Goal: Information Seeking & Learning: Learn about a topic

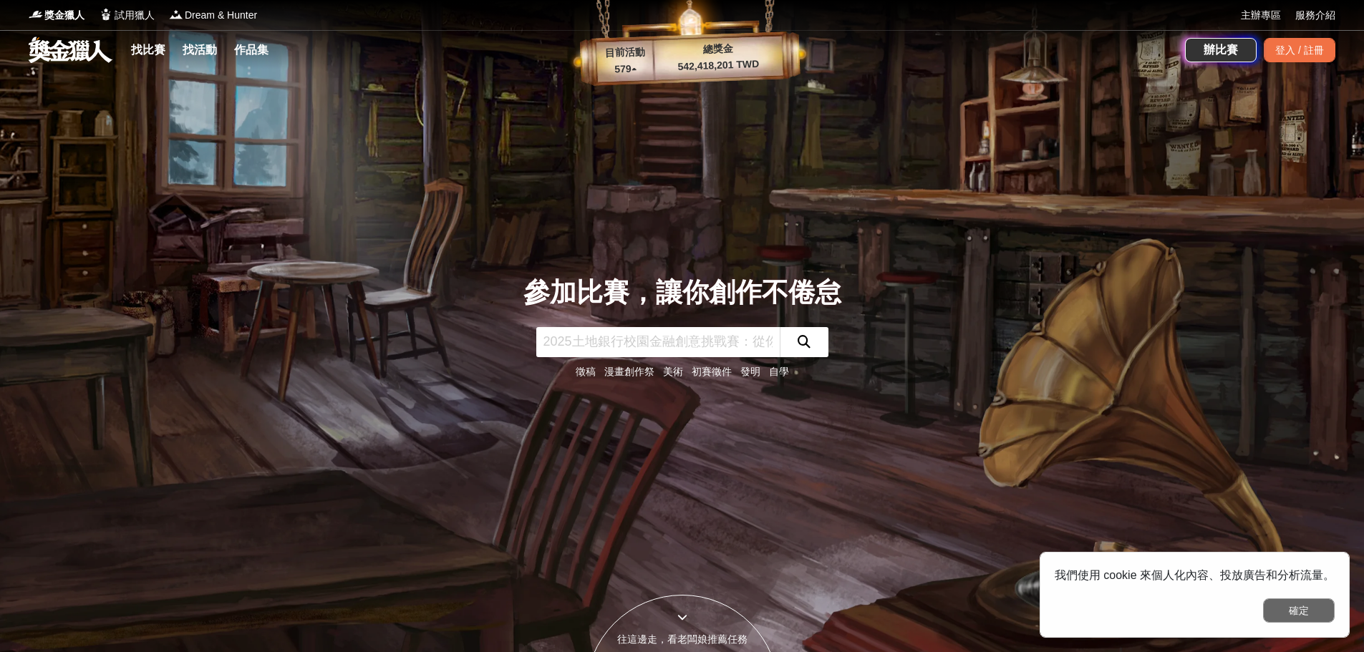
click at [1296, 612] on button "確定" at bounding box center [1299, 611] width 72 height 24
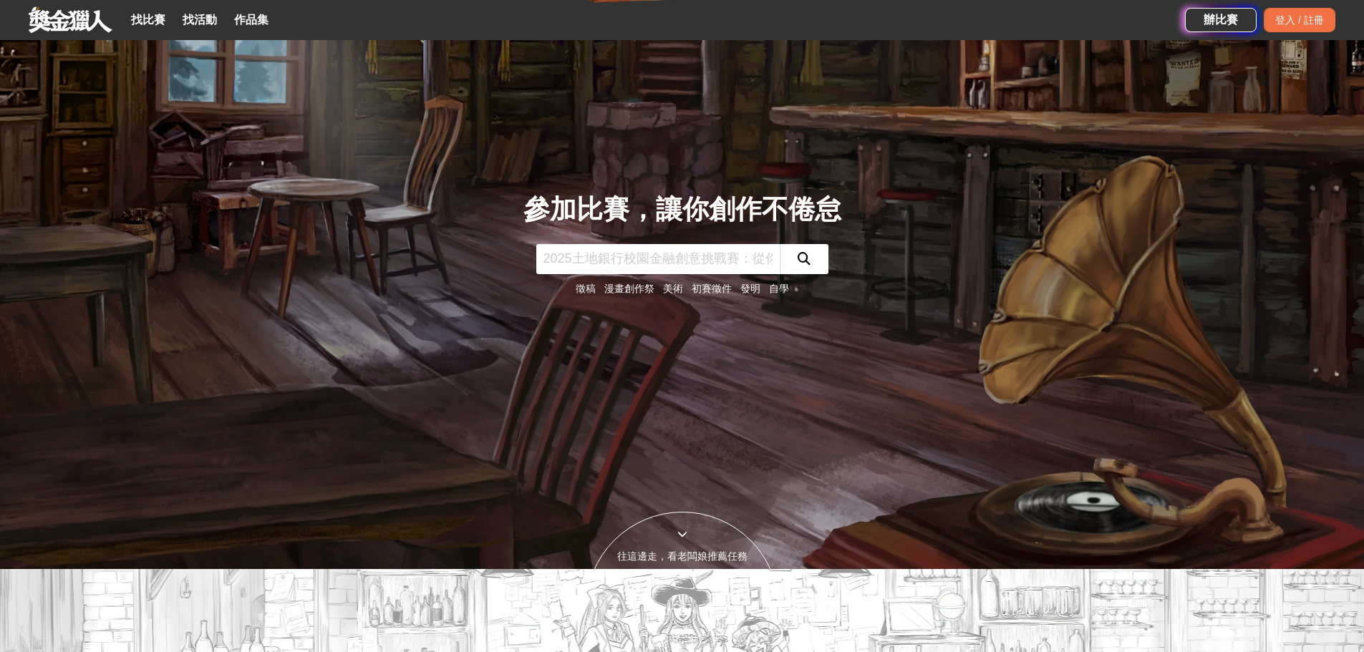
scroll to position [72, 0]
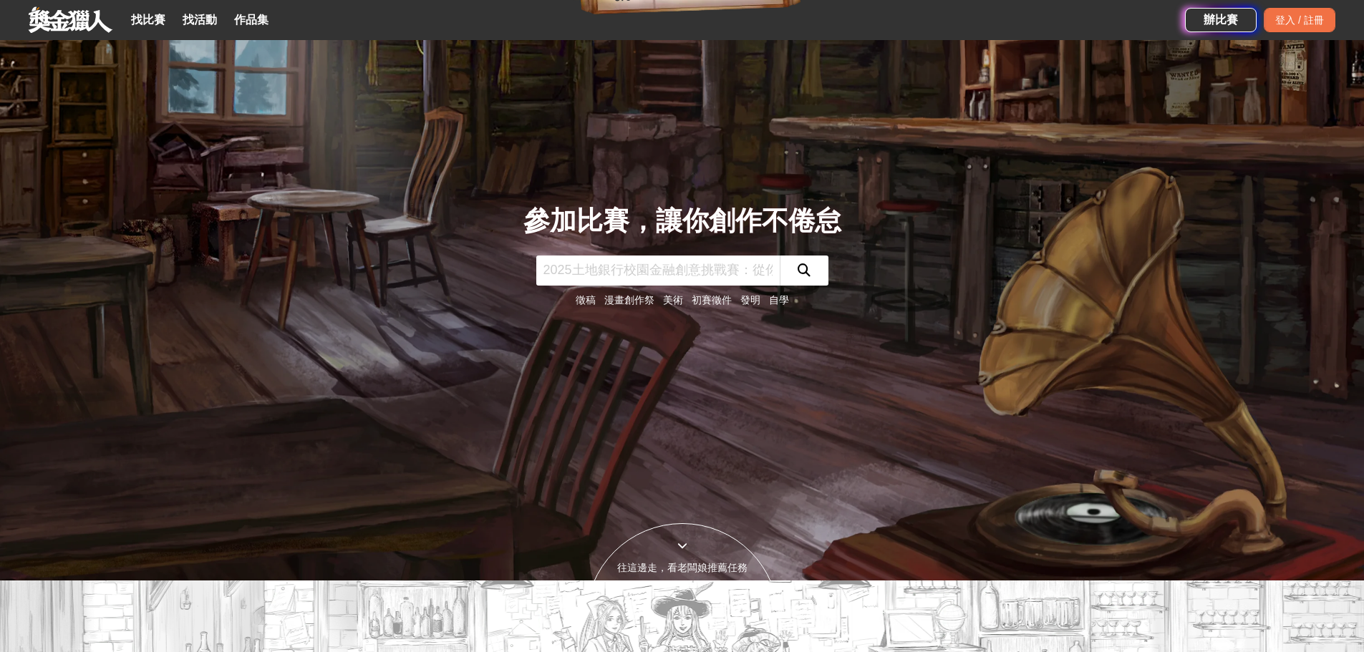
click at [611, 276] on input "text" at bounding box center [657, 271] width 243 height 30
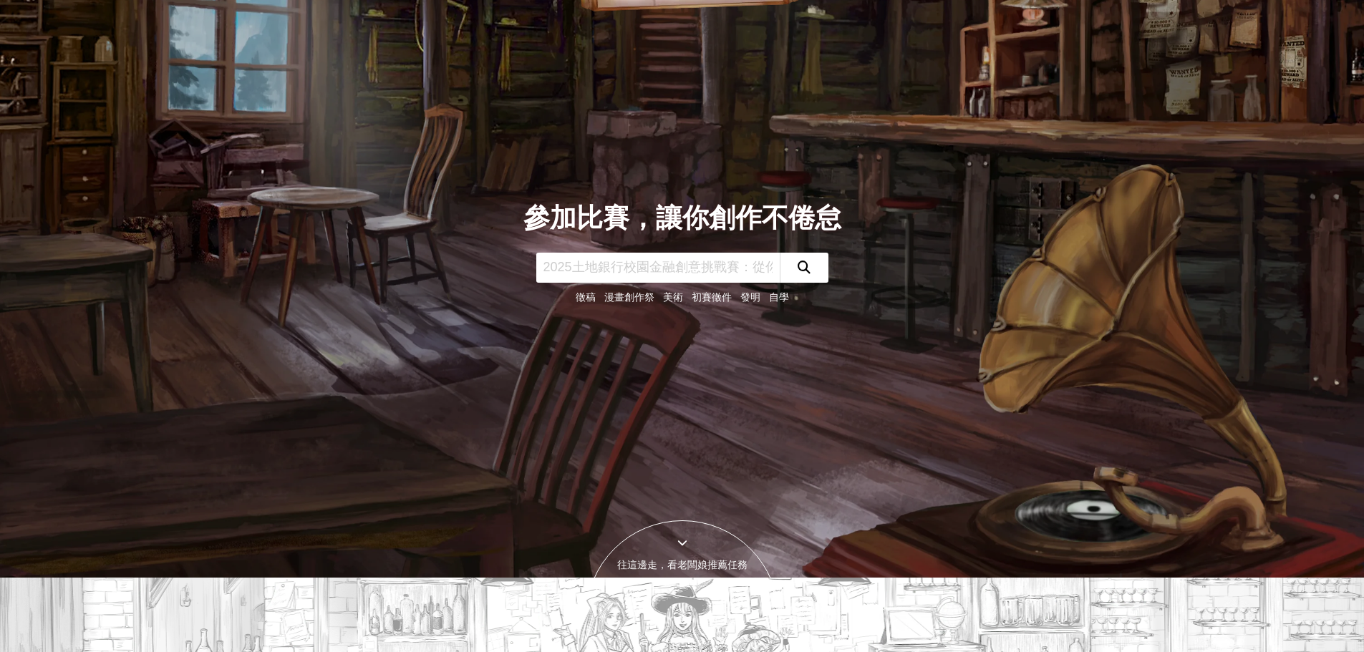
scroll to position [0, 0]
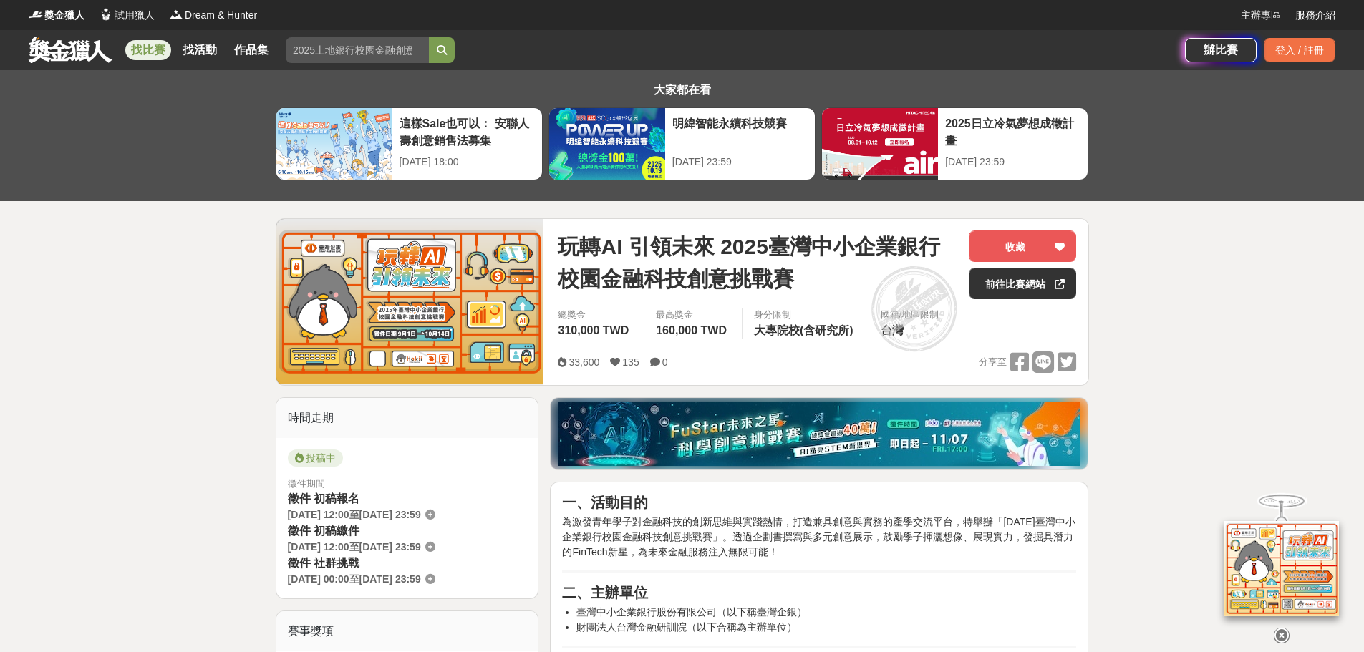
scroll to position [358, 0]
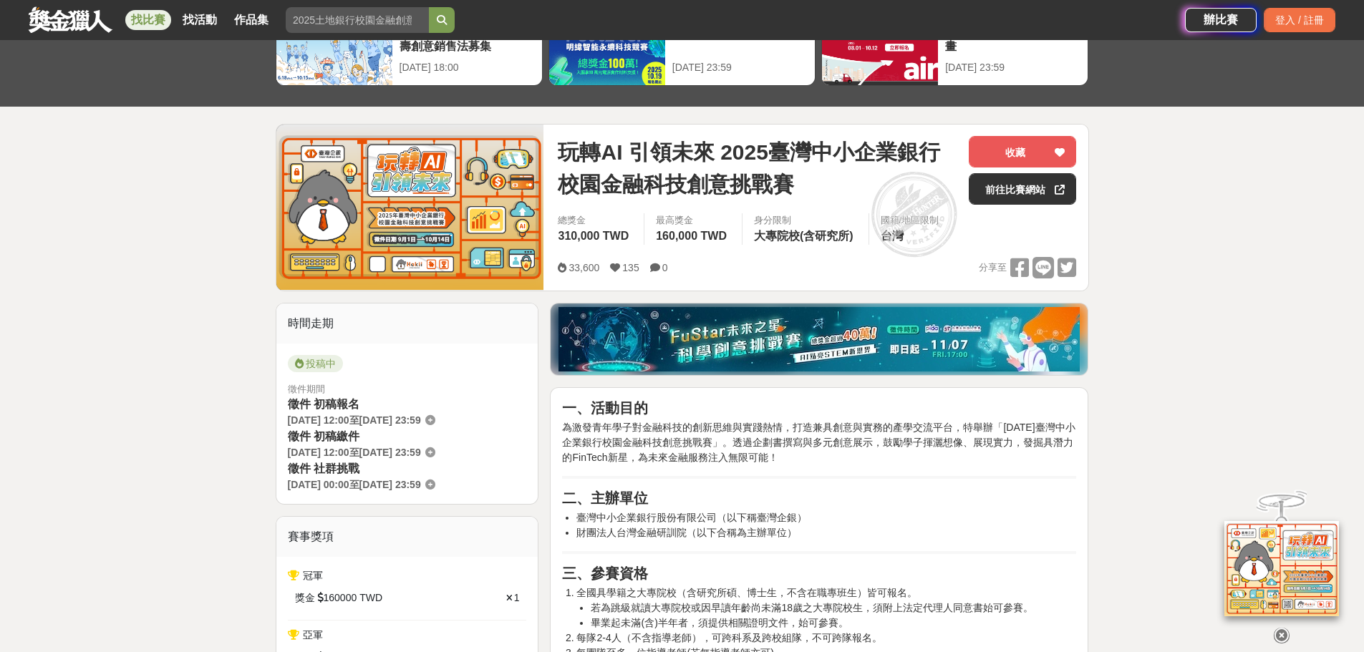
scroll to position [0, 0]
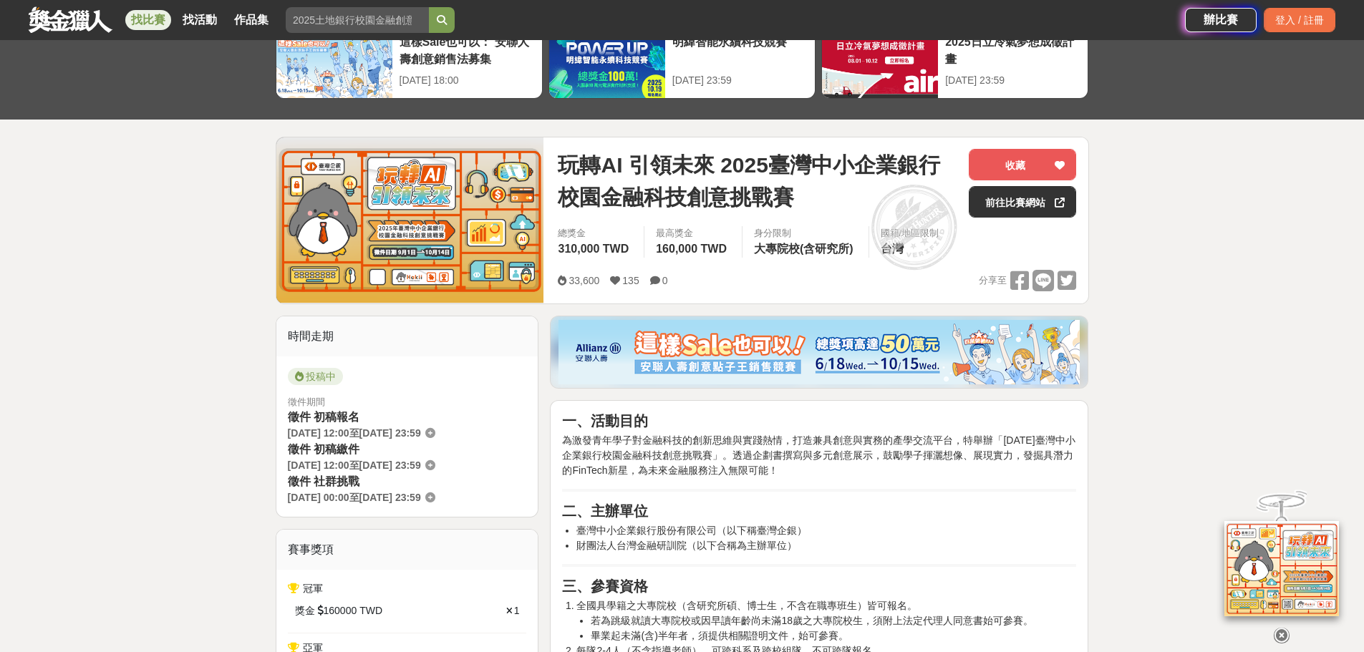
scroll to position [72, 0]
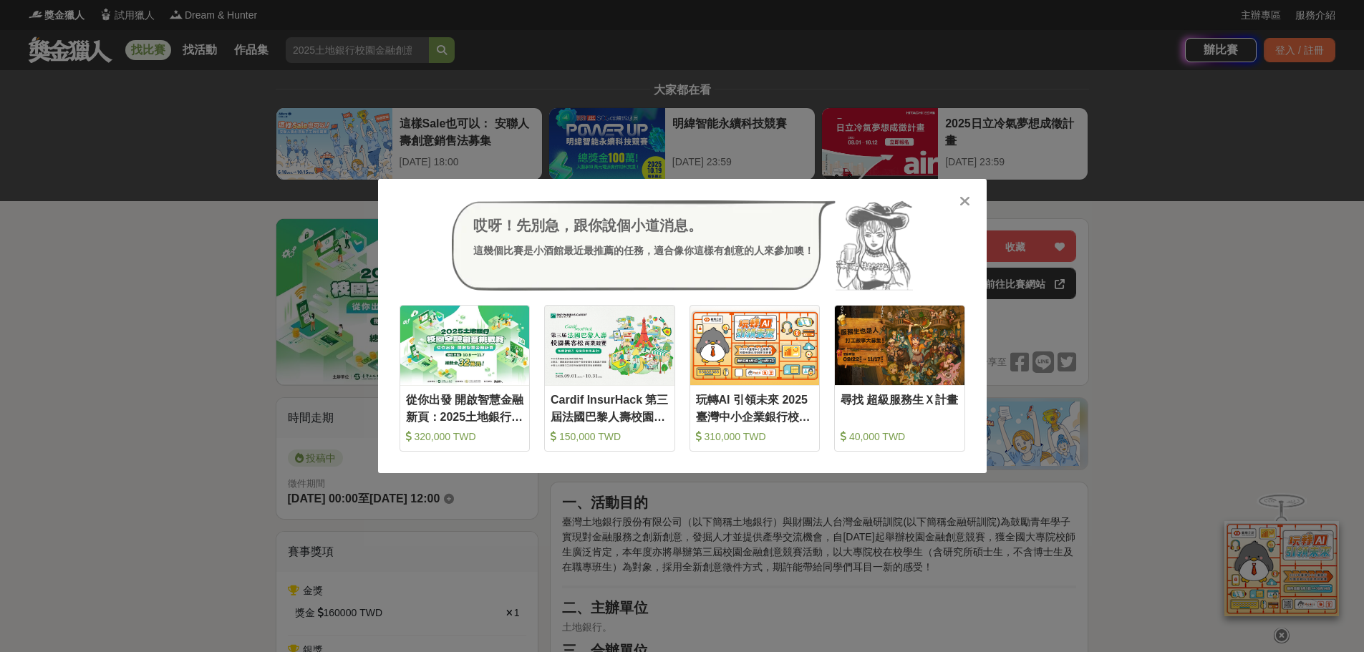
click at [969, 203] on icon at bounding box center [964, 201] width 11 height 14
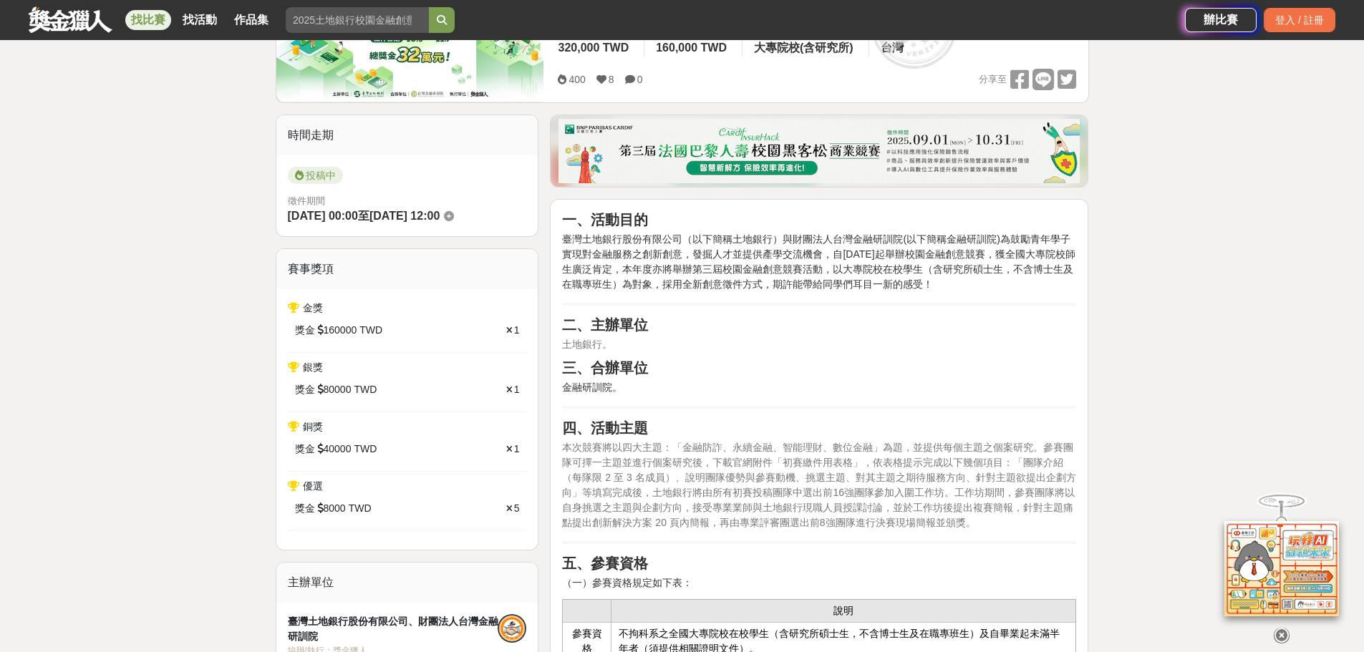
scroll to position [286, 0]
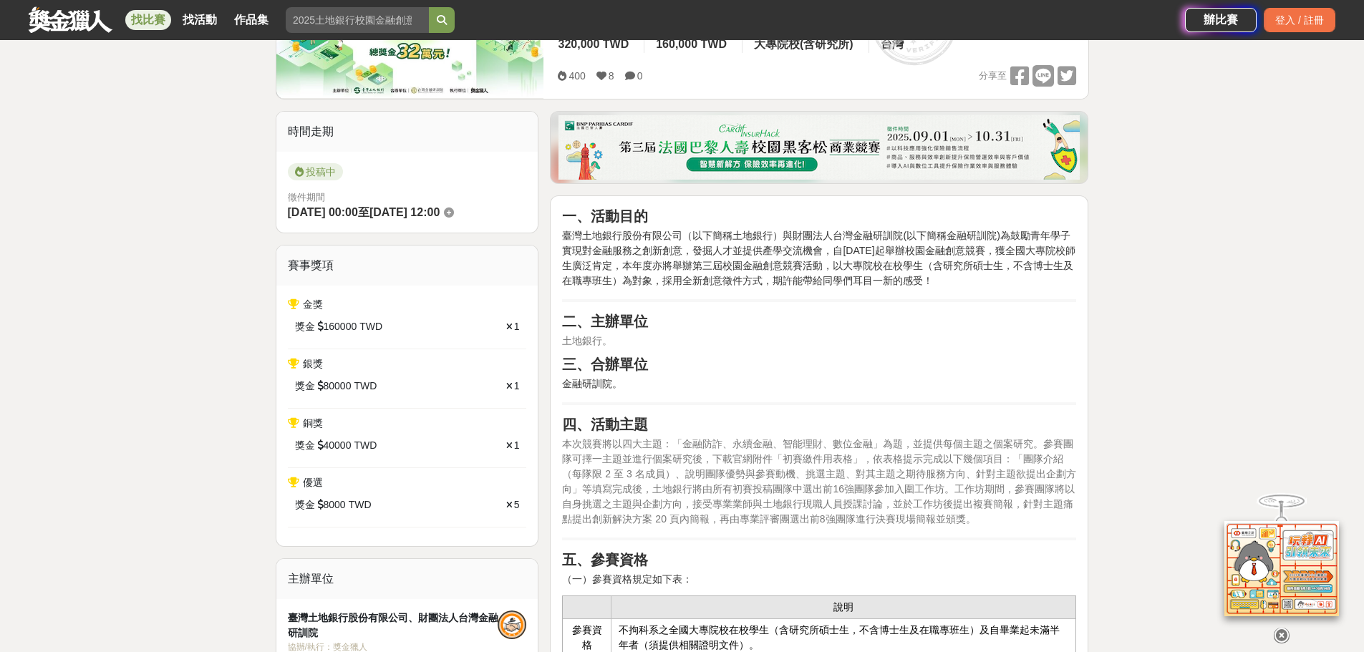
click at [885, 145] on img at bounding box center [818, 147] width 521 height 64
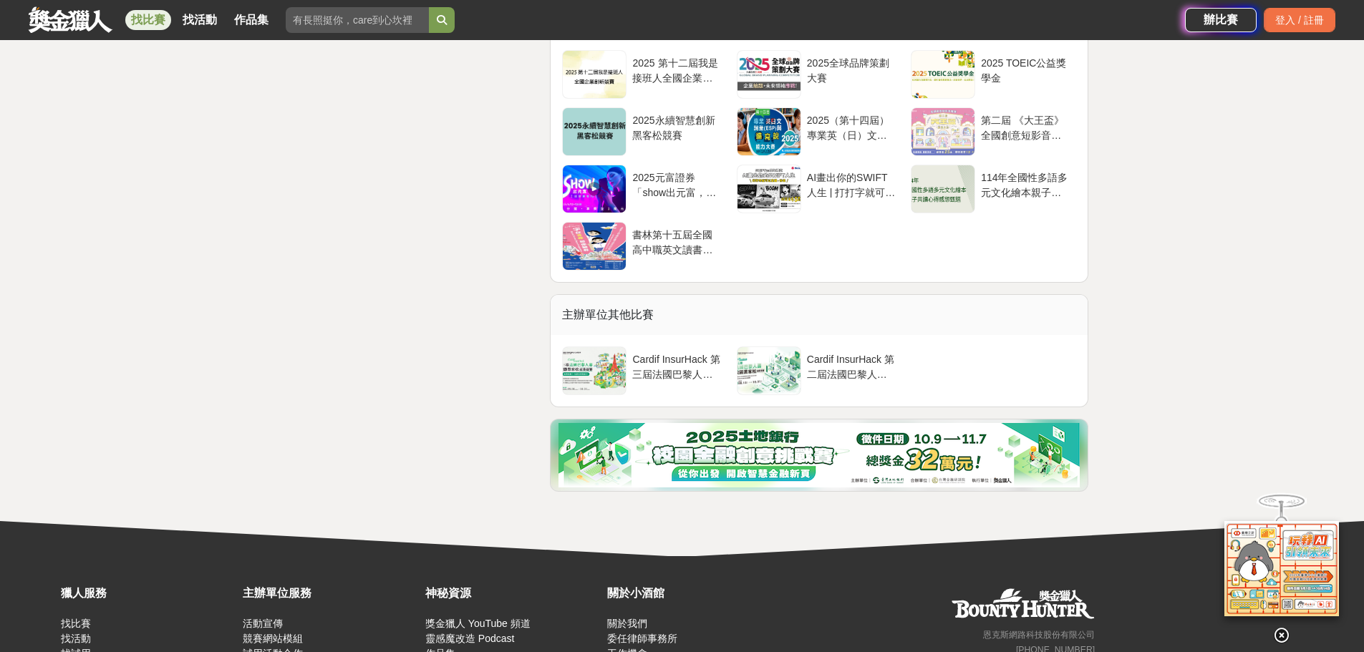
scroll to position [5722, 0]
